Goal: Obtain resource: Obtain resource

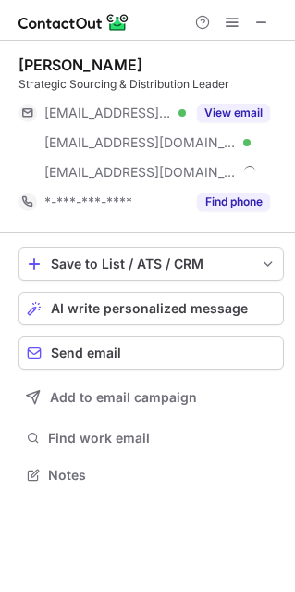
scroll to position [461, 295]
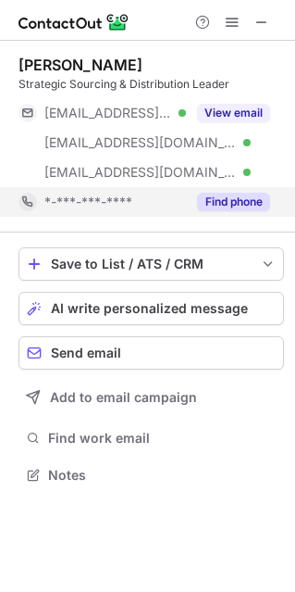
click at [240, 206] on button "Find phone" at bounding box center [233, 202] width 73 height 19
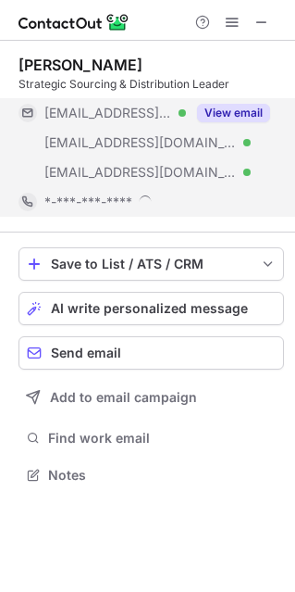
click at [240, 112] on button "View email" at bounding box center [233, 113] width 73 height 19
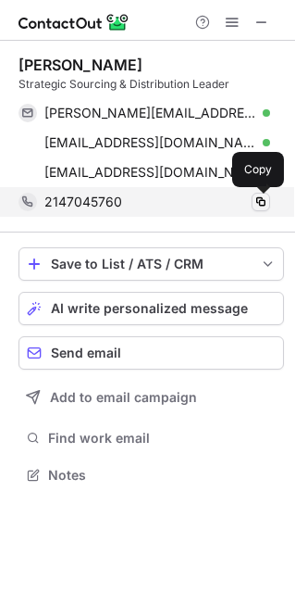
click at [262, 203] on span at bounding box center [261, 201] width 15 height 15
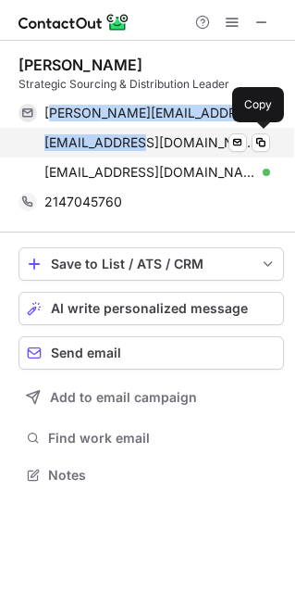
drag, startPoint x: 49, startPoint y: 106, endPoint x: 129, endPoint y: 151, distance: 91.6
click at [133, 151] on div "[PERSON_NAME][EMAIL_ADDRESS][DOMAIN_NAME] Verified Send email Copy [EMAIL_ADDRE…" at bounding box center [145, 142] width 252 height 89
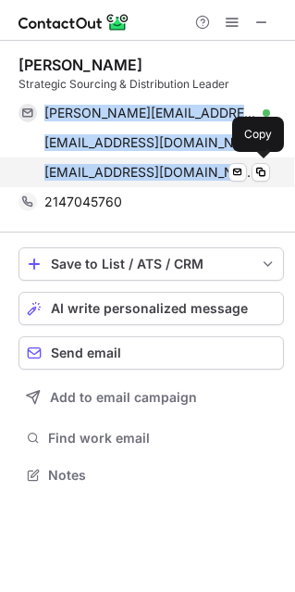
drag, startPoint x: 43, startPoint y: 105, endPoint x: 177, endPoint y: 171, distance: 149.9
click at [177, 171] on div "[PERSON_NAME][EMAIL_ADDRESS][DOMAIN_NAME] Verified Send email Copy [EMAIL_ADDRE…" at bounding box center [145, 142] width 252 height 89
copy div "[PERSON_NAME][EMAIL_ADDRESS][DOMAIN_NAME] Verified Send email Copy [EMAIL_ADDRE…"
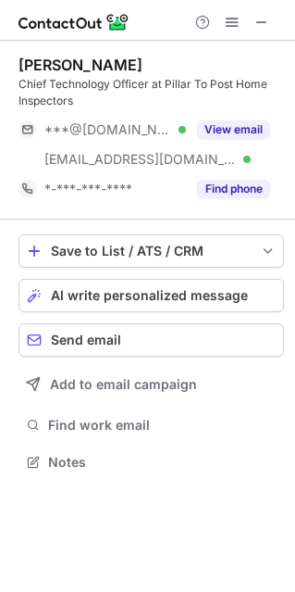
scroll to position [448, 295]
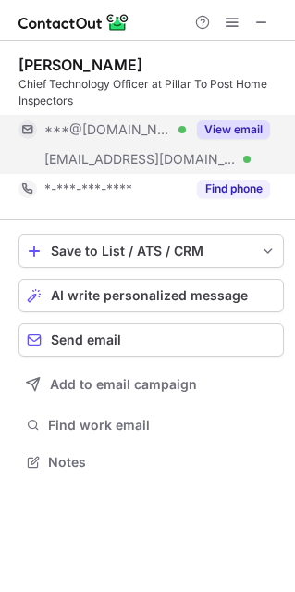
click at [220, 187] on button "Find phone" at bounding box center [233, 189] width 73 height 19
click at [243, 126] on button "View email" at bounding box center [233, 129] width 73 height 19
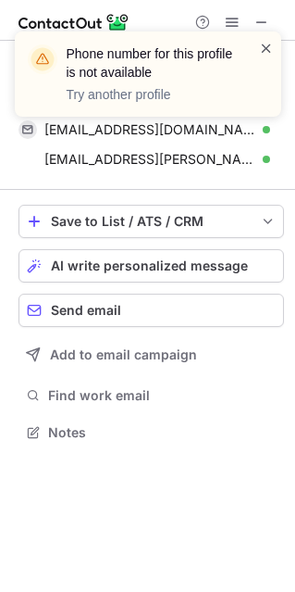
scroll to position [419, 295]
click at [265, 41] on span at bounding box center [266, 48] width 15 height 19
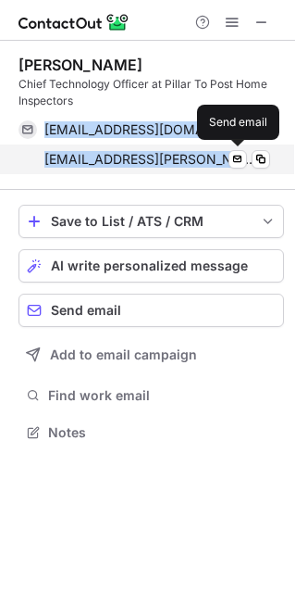
drag, startPoint x: 50, startPoint y: 122, endPoint x: 217, endPoint y: 164, distance: 171.8
click at [233, 164] on div "[EMAIL_ADDRESS][DOMAIN_NAME] Verified Send email Copy [EMAIL_ADDRESS][PERSON_NA…" at bounding box center [145, 144] width 252 height 59
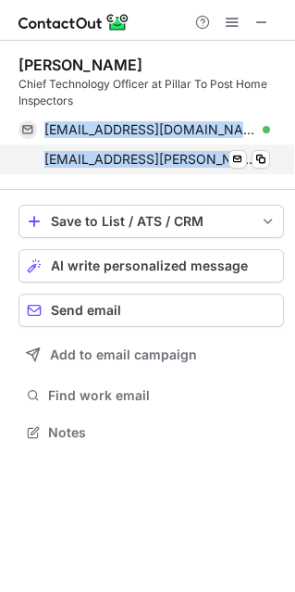
copy div "[EMAIL_ADDRESS][DOMAIN_NAME] Verified Send email Copy [EMAIL_ADDRESS][PERSON_NA…"
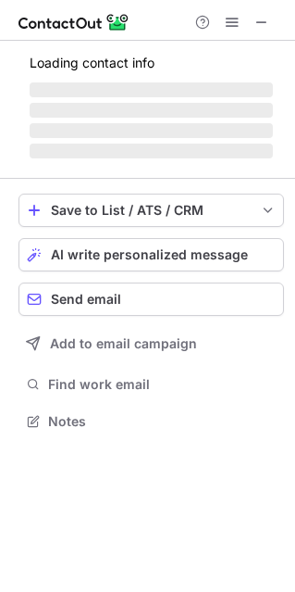
scroll to position [9, 9]
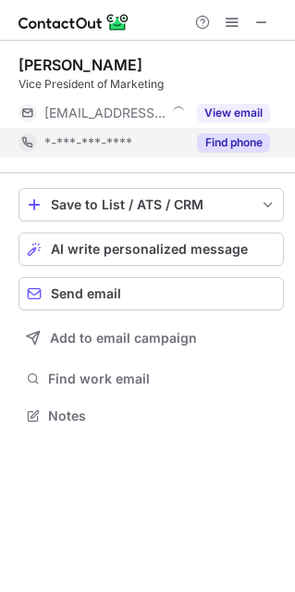
click at [243, 143] on button "Find phone" at bounding box center [233, 142] width 73 height 19
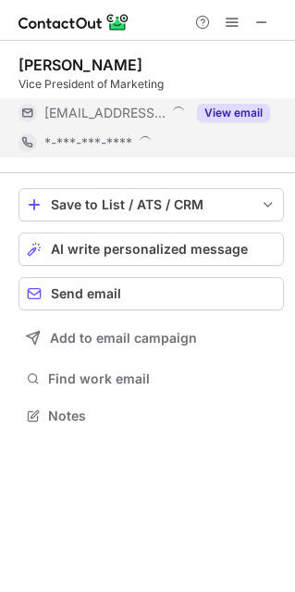
click at [232, 107] on button "View email" at bounding box center [233, 113] width 73 height 19
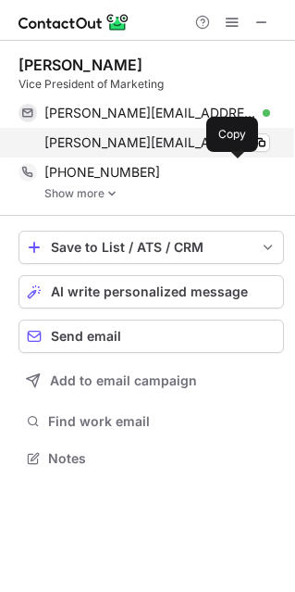
scroll to position [444, 295]
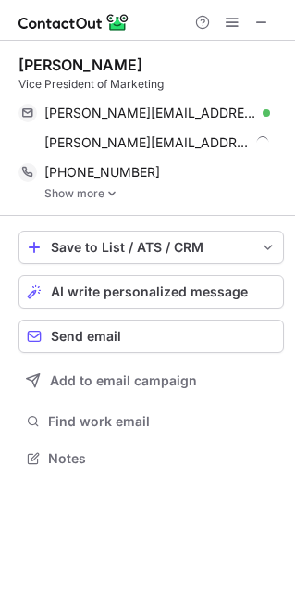
click at [96, 187] on link "Show more" at bounding box center [164, 193] width 240 height 13
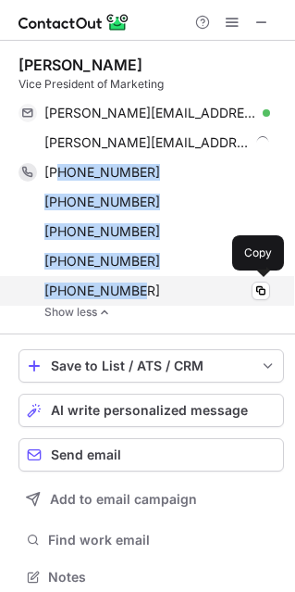
drag, startPoint x: 57, startPoint y: 169, endPoint x: 150, endPoint y: 295, distance: 156.3
click at [150, 295] on div "+12149061682 Copy WhatsApp +12148281049 Copy +12148280960 Copy +19722509211 Cop…" at bounding box center [145, 231] width 252 height 148
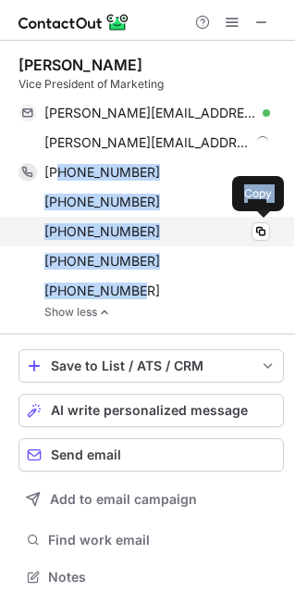
copy div "2149061682 Copy WhatsApp +12148281049 Copy +12148280960 Copy +19722509211 Copy …"
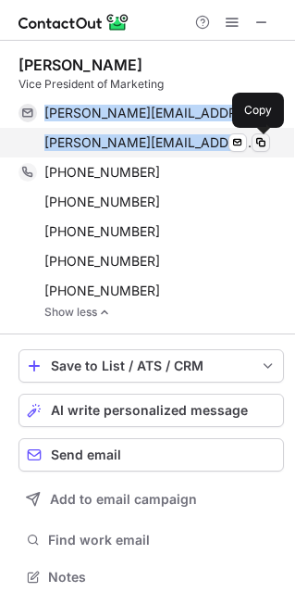
drag, startPoint x: 54, startPoint y: 106, endPoint x: 254, endPoint y: 144, distance: 203.6
click at [254, 144] on div "becky.beyer@century21.com Verified Send email Copy becky.beyer@pillartopost.com…" at bounding box center [145, 127] width 252 height 59
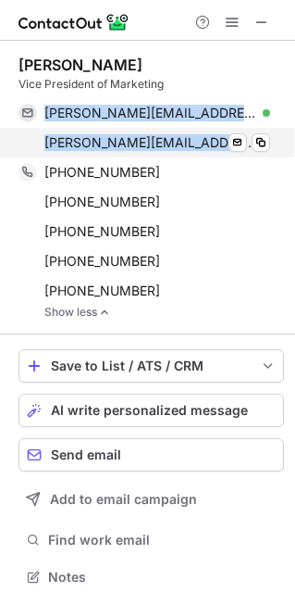
copy div "becky.beyer@century21.com Verified Send email Copy becky.beyer@pillartopost.com…"
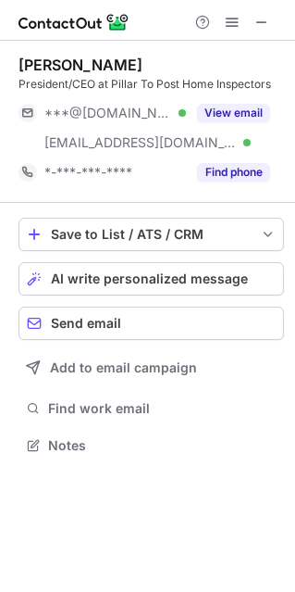
scroll to position [431, 295]
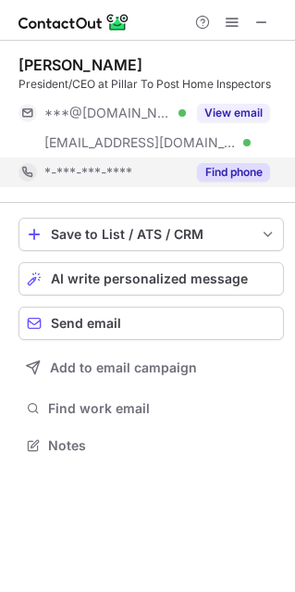
click at [236, 171] on button "Find phone" at bounding box center [233, 172] width 73 height 19
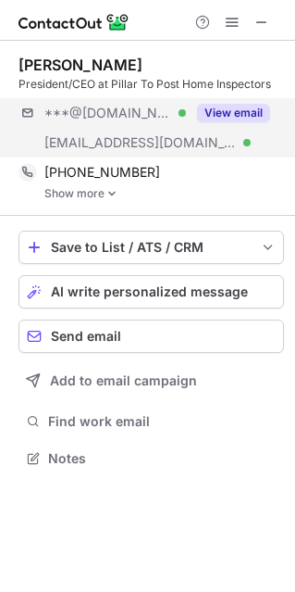
scroll to position [444, 295]
click at [235, 110] on button "View email" at bounding box center [233, 113] width 73 height 19
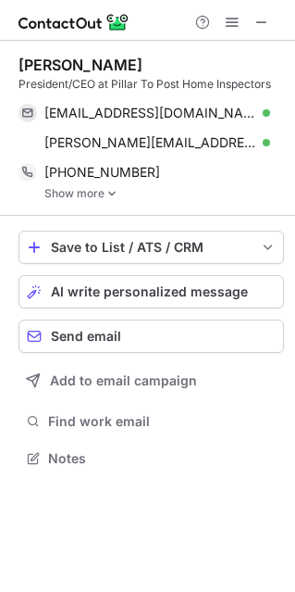
click at [106, 191] on img at bounding box center [111, 193] width 11 height 13
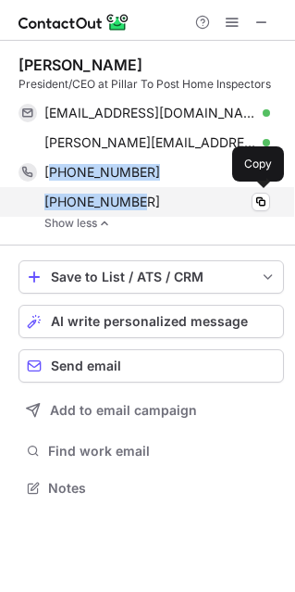
drag, startPoint x: 81, startPoint y: 168, endPoint x: 99, endPoint y: 185, distance: 24.9
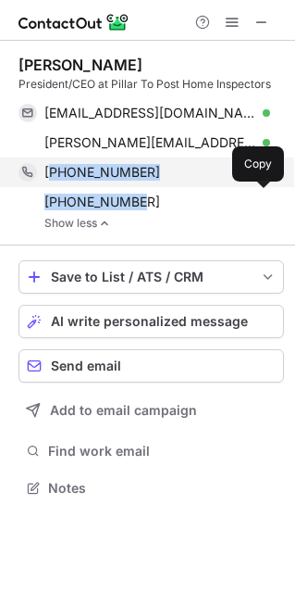
click at [146, 199] on div "+15129890293 Copy +19198681238 Copy" at bounding box center [145, 186] width 252 height 59
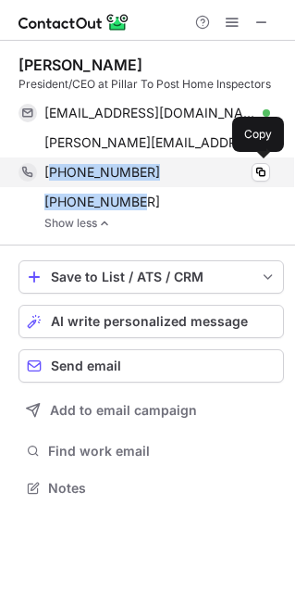
copy div "15129890293 Copy +19198681238"
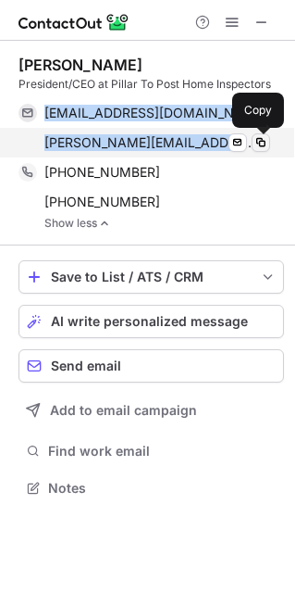
drag, startPoint x: 46, startPoint y: 106, endPoint x: 256, endPoint y: 143, distance: 212.4
click at [256, 143] on div "cfslp@aol.com Verified Send email Copy charles.furlough@pillartopost.com Verifi…" at bounding box center [145, 127] width 252 height 59
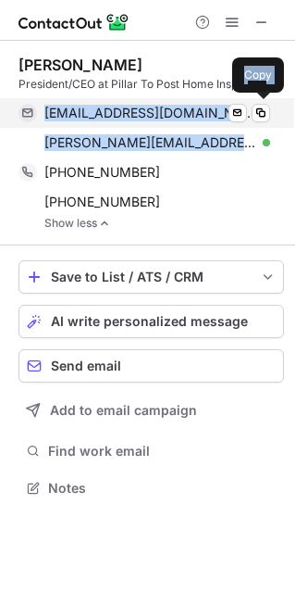
copy div "cfslp@aol.com Verified Send email Copy charles.furlough@pillartopost.com Verifi…"
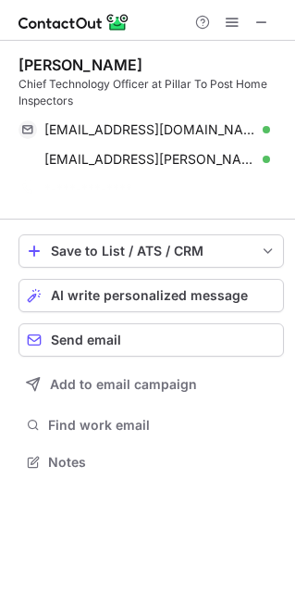
scroll to position [419, 295]
